Goal: Contribute content: Add original content to the website for others to see

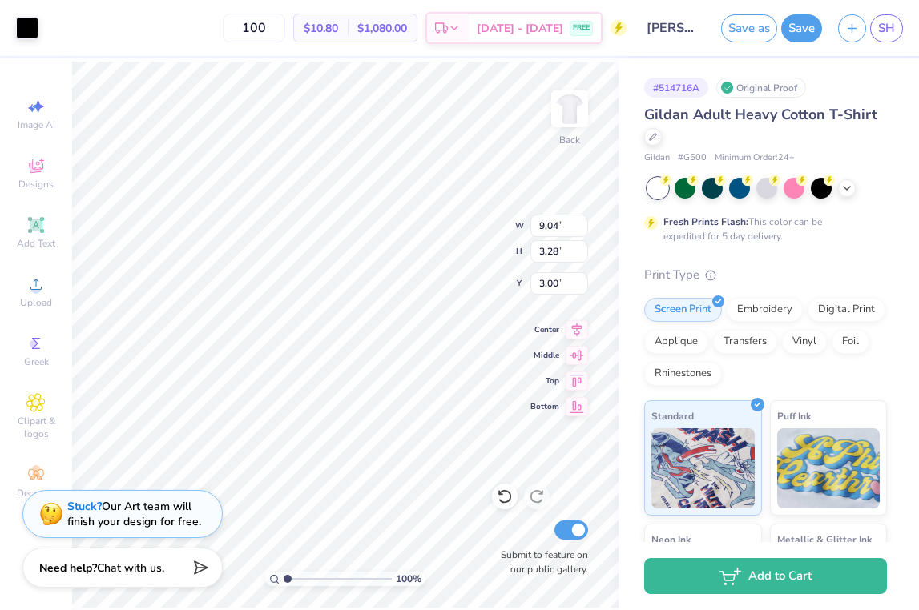
type input "7.73"
type input "2.81"
type input "3.49"
type input "4.03"
type input "1.26"
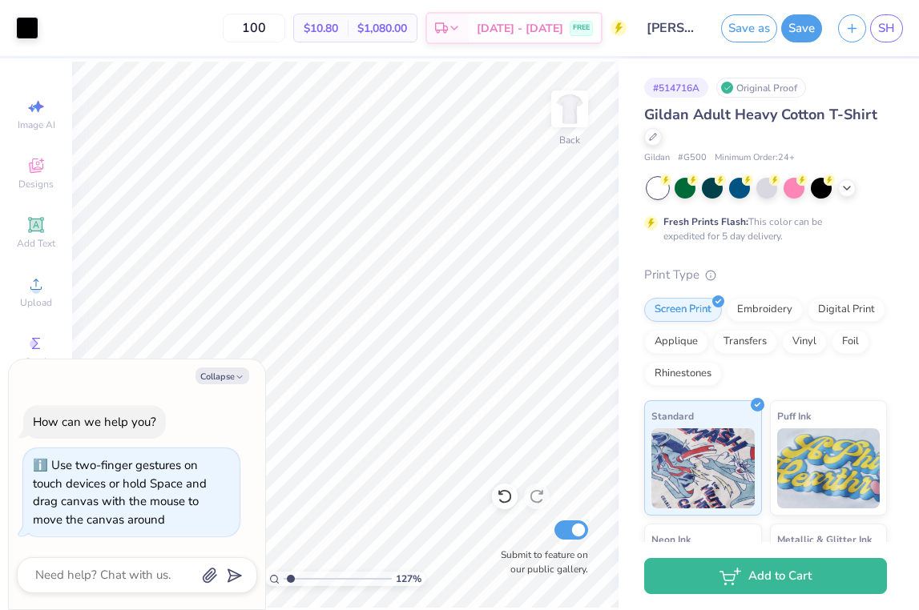
type input "1.27"
click at [290, 577] on input "range" at bounding box center [338, 579] width 108 height 14
click at [224, 370] on button "Collapse" at bounding box center [222, 376] width 54 height 17
type textarea "x"
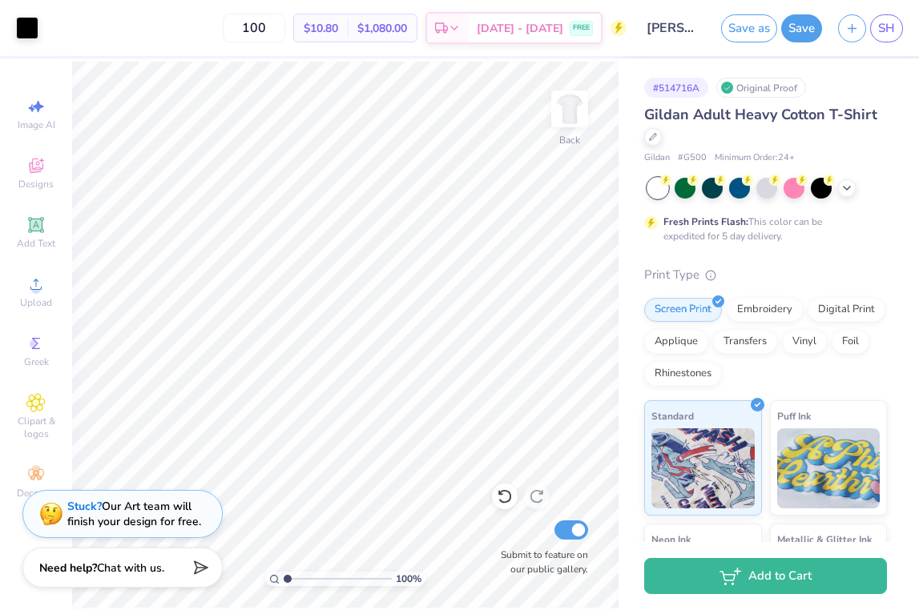
click at [284, 576] on input "range" at bounding box center [338, 579] width 108 height 14
click at [294, 577] on input "range" at bounding box center [338, 579] width 108 height 14
drag, startPoint x: 292, startPoint y: 578, endPoint x: 300, endPoint y: 577, distance: 8.2
click at [303, 578] on input "range" at bounding box center [338, 579] width 108 height 14
drag, startPoint x: 306, startPoint y: 576, endPoint x: 251, endPoint y: 573, distance: 55.3
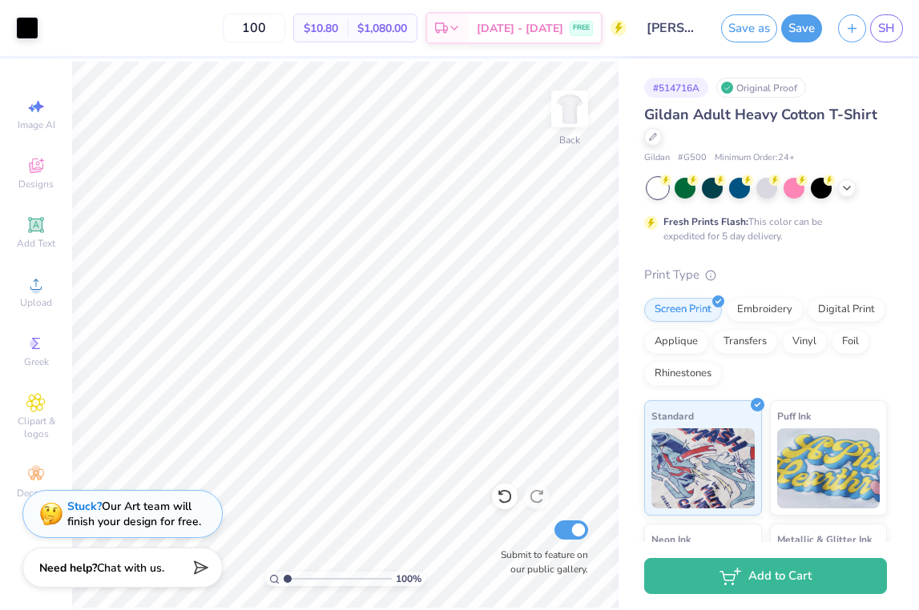
type input "1"
click at [284, 573] on input "range" at bounding box center [338, 579] width 108 height 14
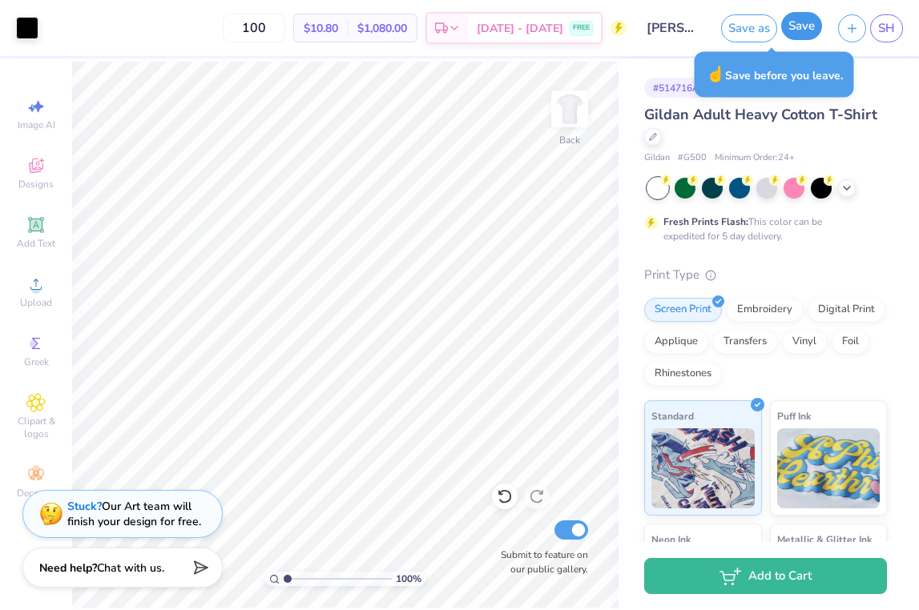
click at [746, 25] on button "Save" at bounding box center [801, 26] width 41 height 28
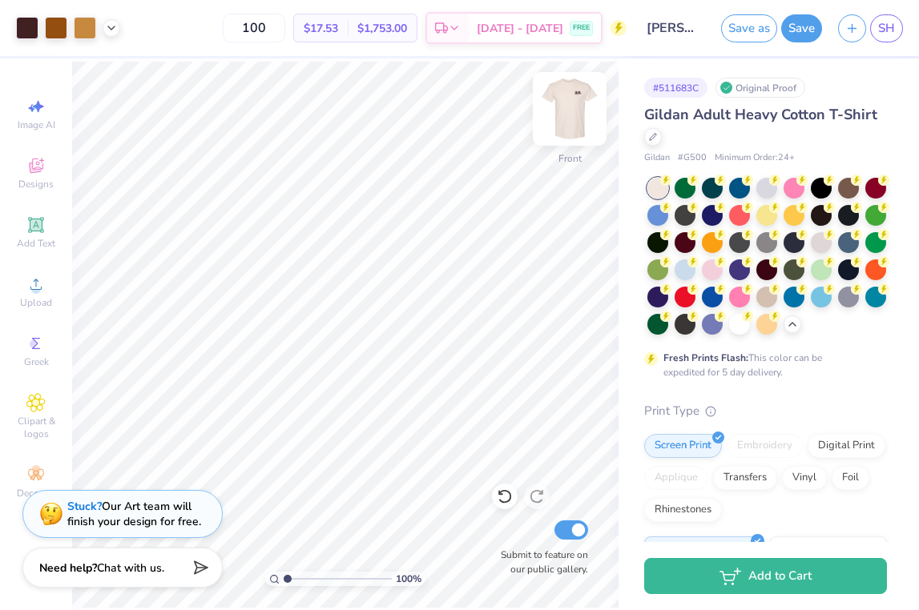
click at [572, 111] on img at bounding box center [569, 109] width 64 height 64
drag, startPoint x: 335, startPoint y: 24, endPoint x: 343, endPoint y: 25, distance: 8.0
click at [338, 25] on span "$17.53" at bounding box center [321, 28] width 34 height 17
click at [553, 104] on img at bounding box center [569, 109] width 64 height 64
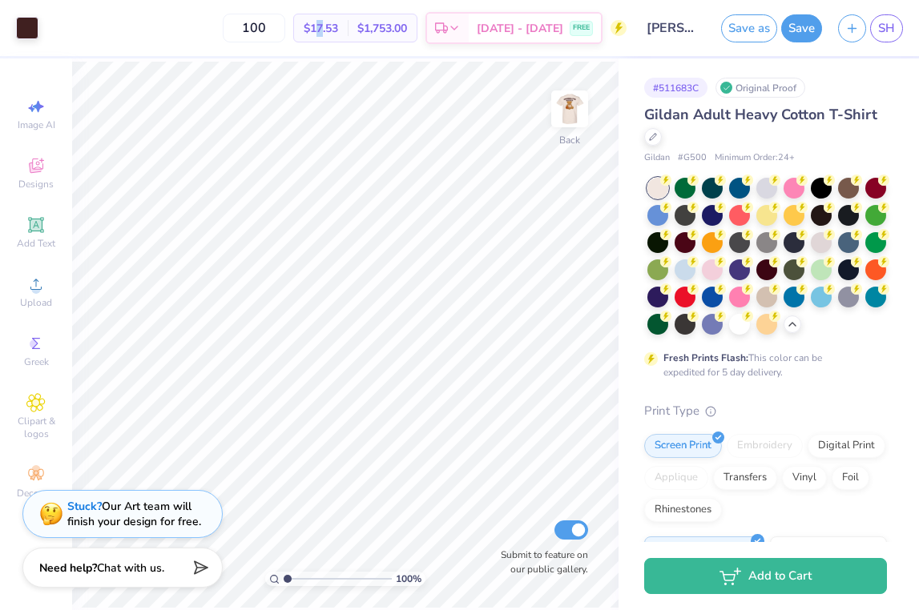
click at [553, 104] on img at bounding box center [569, 109] width 32 height 32
click at [577, 112] on img at bounding box center [569, 109] width 64 height 64
click at [746, 30] on button "Save" at bounding box center [801, 26] width 41 height 28
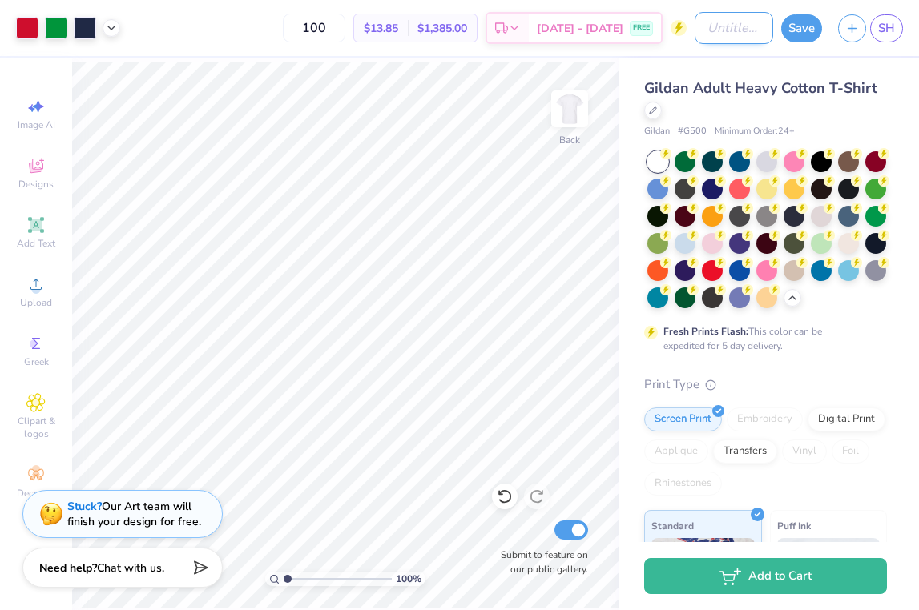
click at [746, 26] on input "Design Title" at bounding box center [733, 28] width 78 height 32
type input "Chi O cherry"
click at [746, 32] on button "Save" at bounding box center [801, 26] width 41 height 28
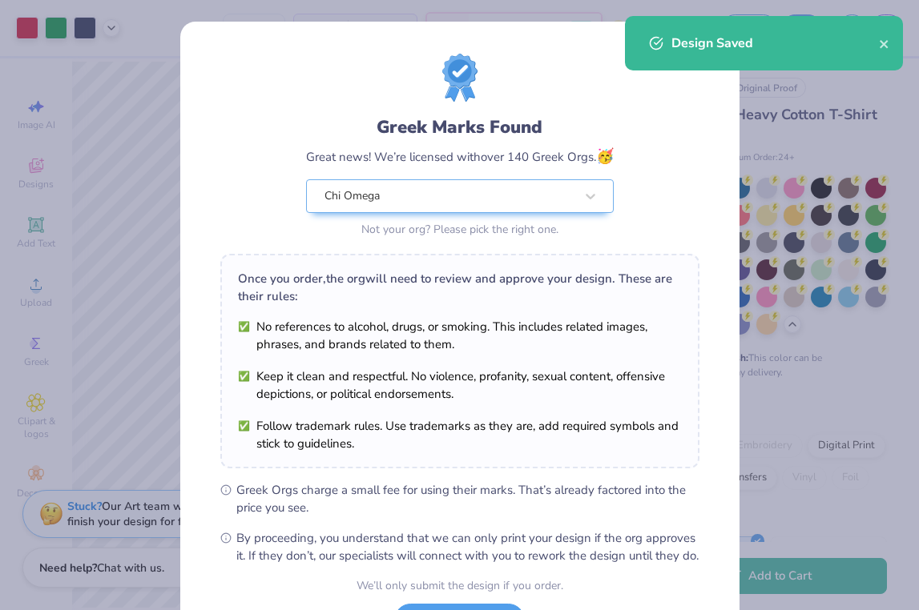
scroll to position [139, 0]
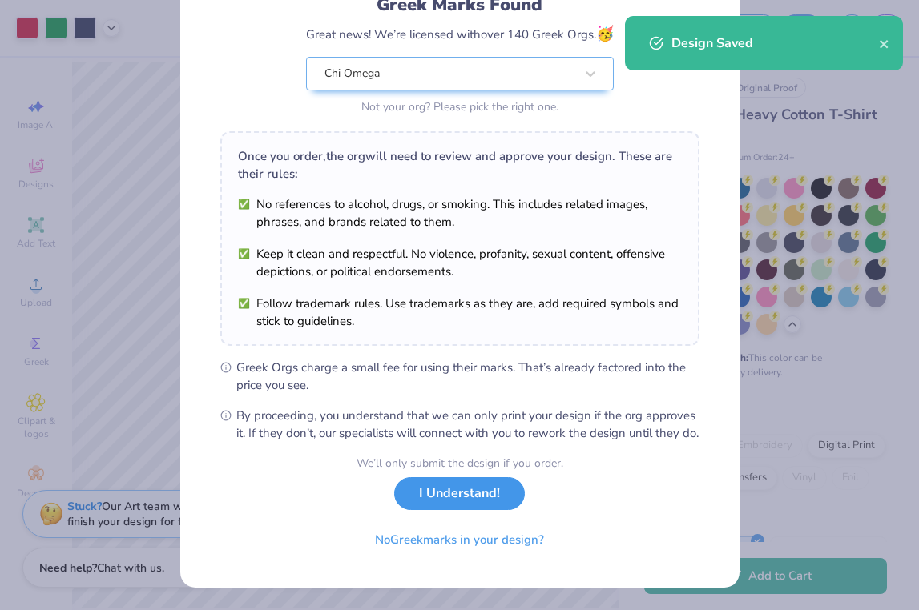
click at [430, 501] on button "I Understand!" at bounding box center [459, 493] width 131 height 33
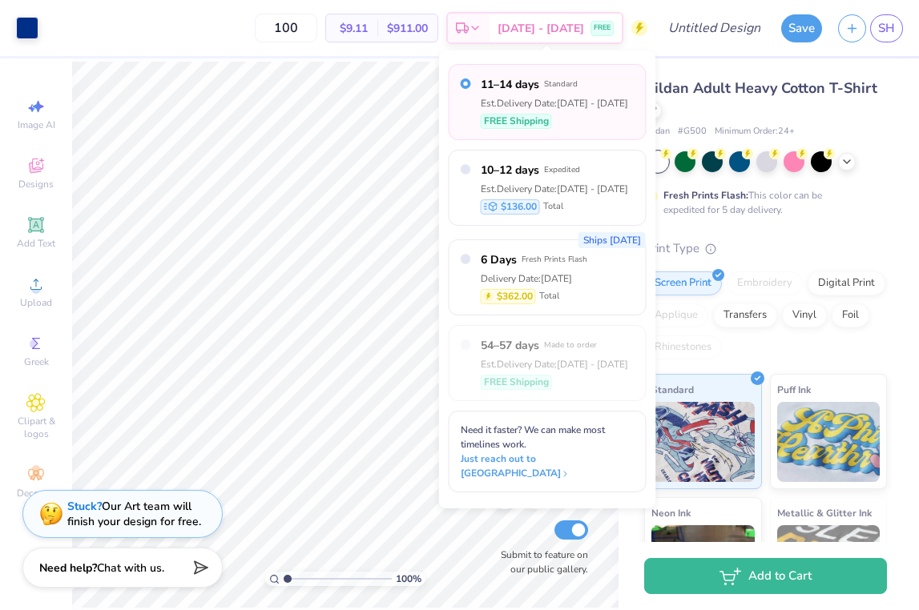
click at [653, 10] on div "Art colors 100 $9.11 Per Item $911.00 Total Est. Delivery [DATE] - [DATE] FREE …" at bounding box center [459, 28] width 919 height 56
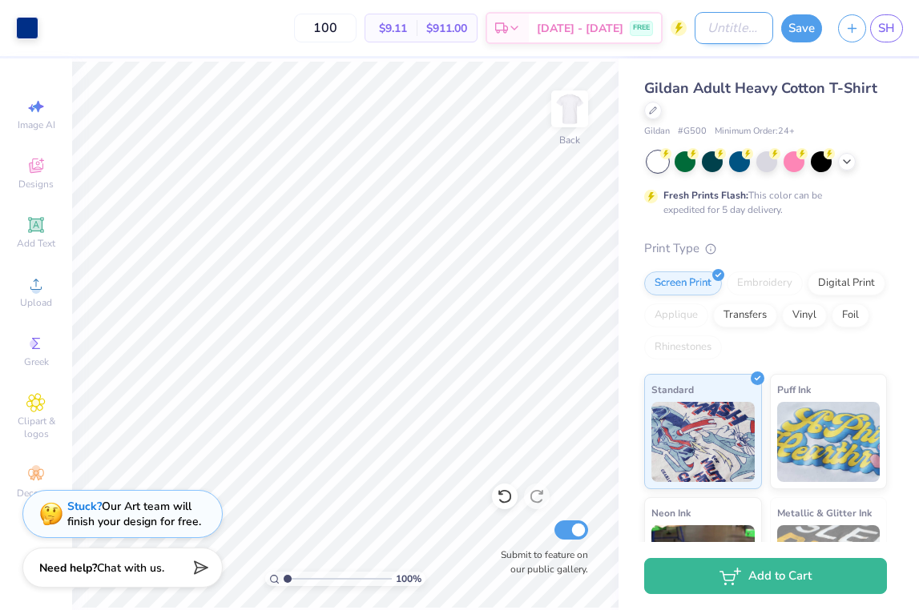
click at [702, 30] on input "Design Title" at bounding box center [733, 28] width 78 height 32
type input "Chi O fruit"
click at [746, 28] on button "Save" at bounding box center [801, 26] width 41 height 28
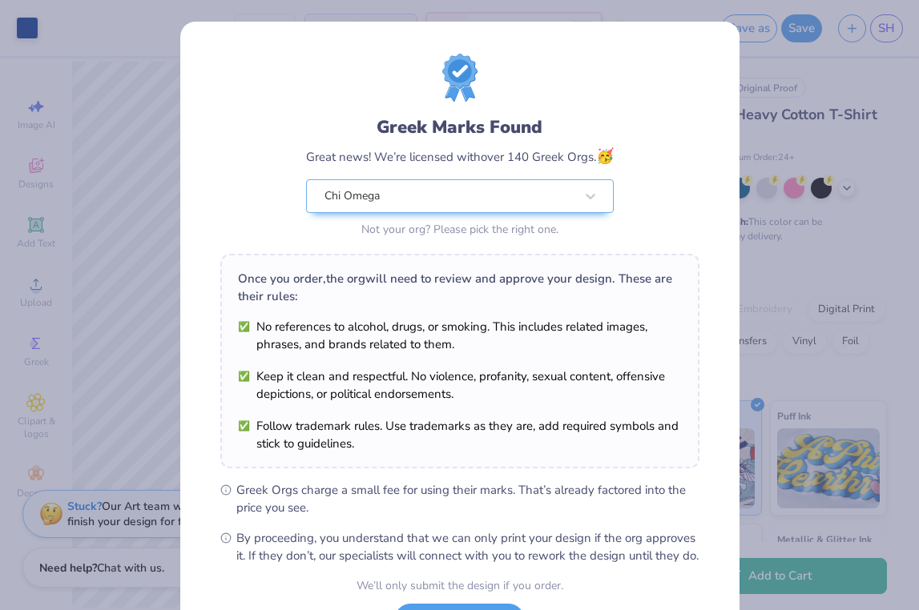
scroll to position [139, 0]
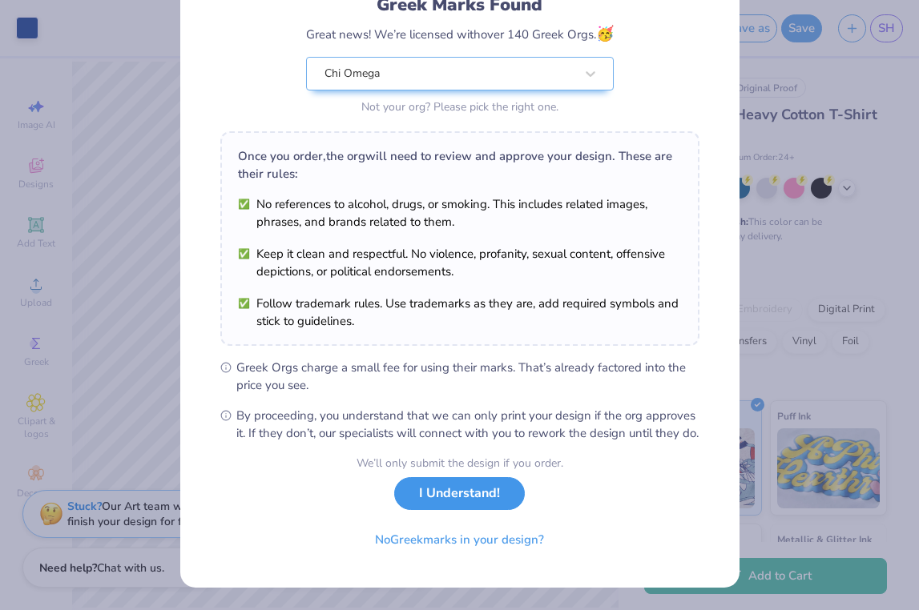
click at [426, 506] on button "I Understand!" at bounding box center [459, 493] width 131 height 33
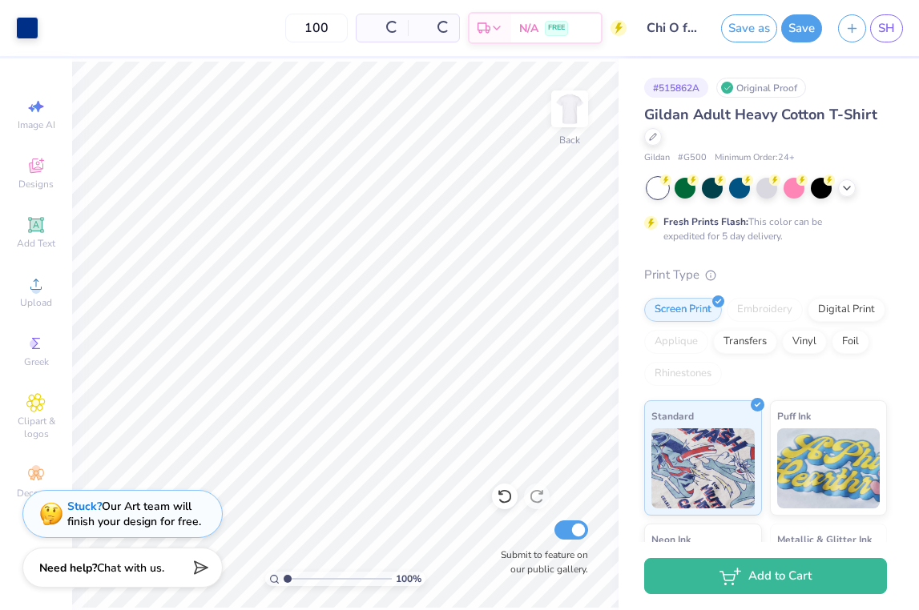
scroll to position [0, 0]
click at [746, 23] on button "Save" at bounding box center [801, 26] width 41 height 28
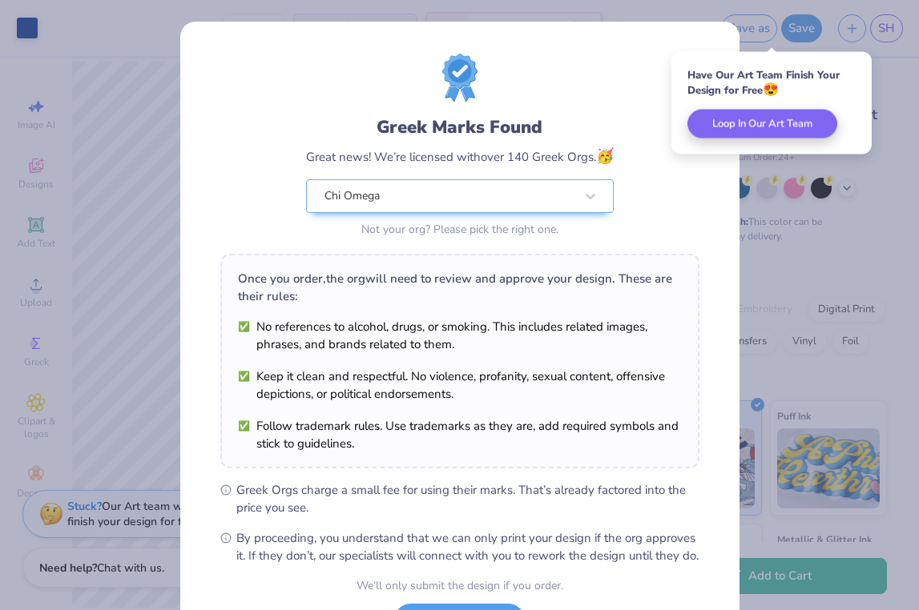
scroll to position [139, 0]
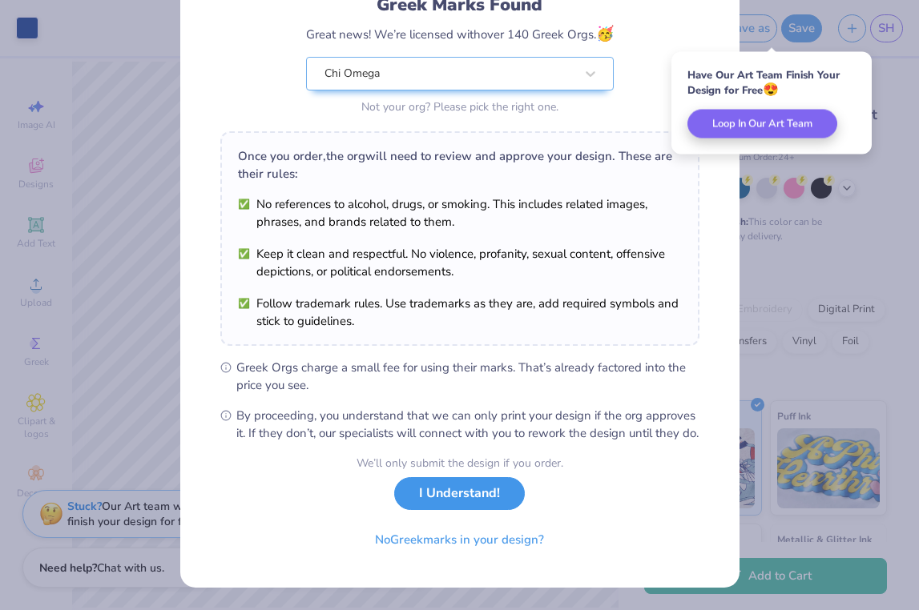
click at [452, 492] on button "I Understand!" at bounding box center [459, 493] width 131 height 33
